Goal: Task Accomplishment & Management: Use online tool/utility

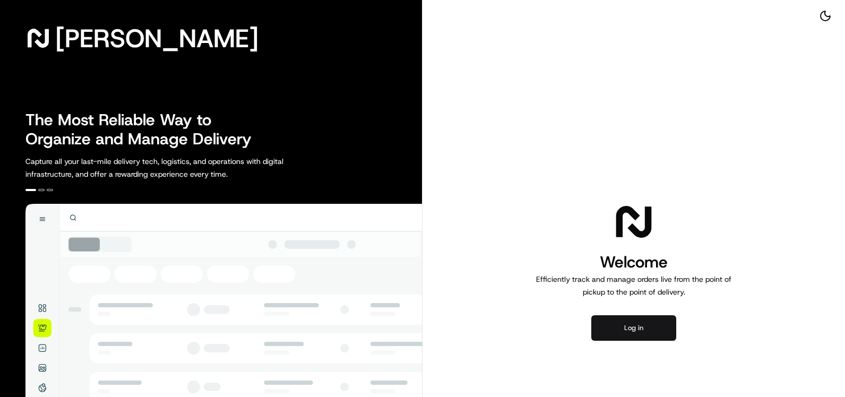
click at [634, 322] on button "Log in" at bounding box center [633, 327] width 85 height 25
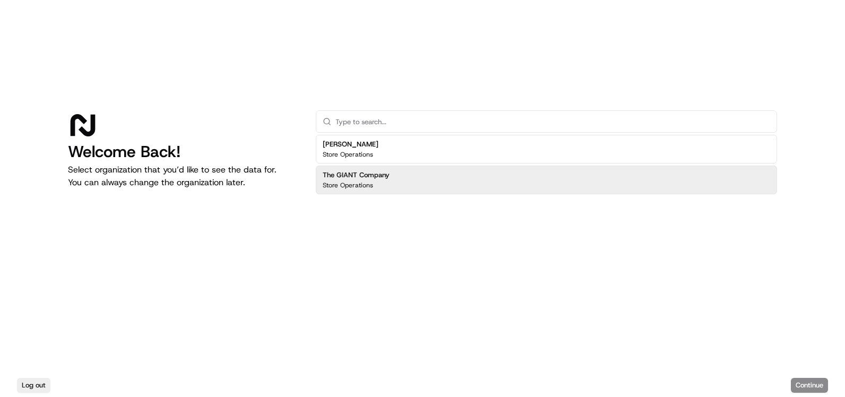
click at [416, 185] on div "The GIANT Company Store Operations" at bounding box center [546, 180] width 461 height 29
click at [807, 386] on button "Continue" at bounding box center [809, 385] width 37 height 15
